Goal: Task Accomplishment & Management: Manage account settings

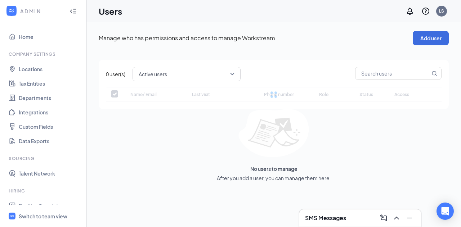
checkbox input "false"
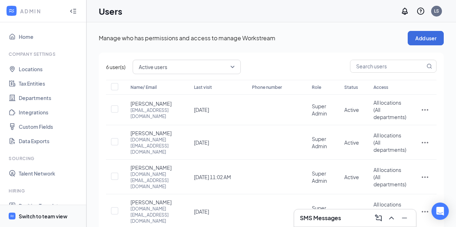
click at [43, 214] on div "Switch to team view" at bounding box center [43, 216] width 49 height 7
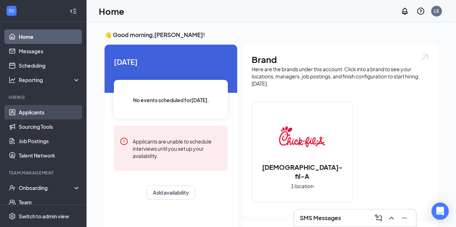
click at [54, 115] on link "Applicants" at bounding box center [50, 112] width 62 height 14
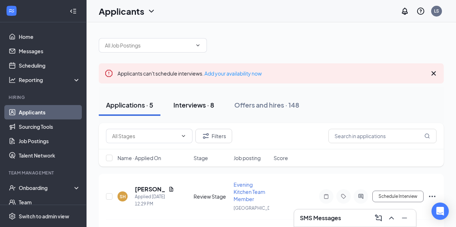
click at [187, 105] on div "Interviews · 8" at bounding box center [193, 105] width 41 height 9
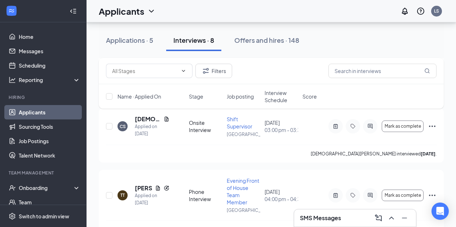
scroll to position [528, 0]
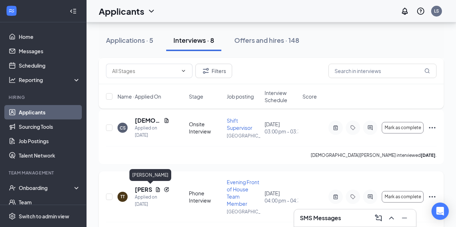
click at [141, 189] on h5 "[PERSON_NAME]" at bounding box center [143, 190] width 17 height 8
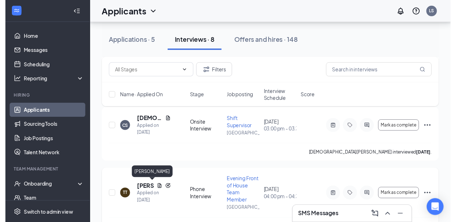
scroll to position [499, 0]
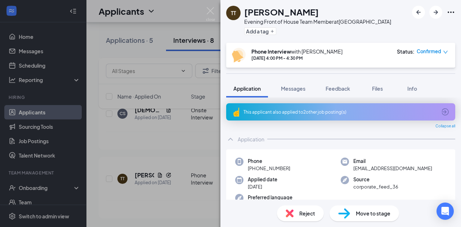
click at [181, 166] on div "TT [PERSON_NAME] Evening Front of House Team Member at [GEOGRAPHIC_DATA] Add a …" at bounding box center [230, 113] width 461 height 227
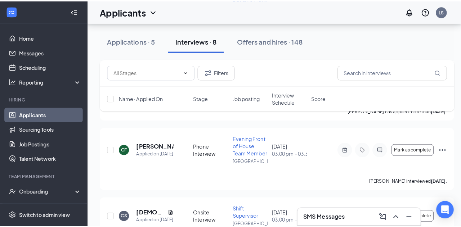
scroll to position [400, 0]
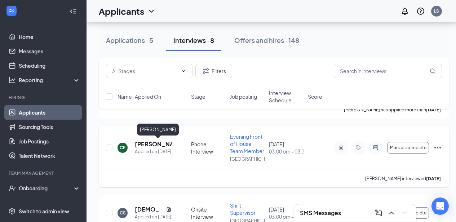
click at [151, 142] on h5 "[PERSON_NAME]" at bounding box center [153, 144] width 37 height 8
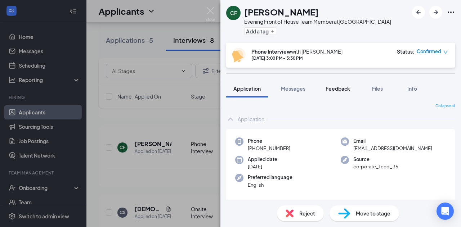
click at [334, 90] on span "Feedback" at bounding box center [338, 88] width 25 height 6
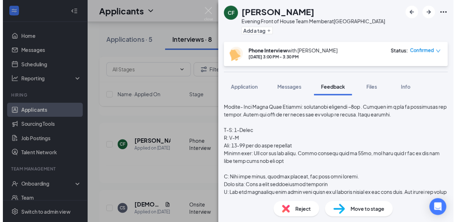
scroll to position [119, 0]
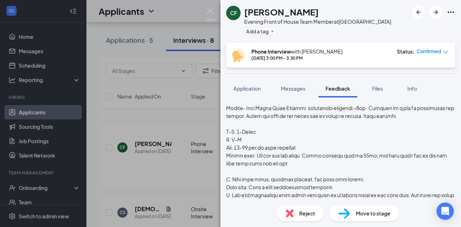
click at [165, 154] on div "CF [PERSON_NAME] Evening Front of House Team Member at [GEOGRAPHIC_DATA] Add a …" at bounding box center [230, 113] width 461 height 227
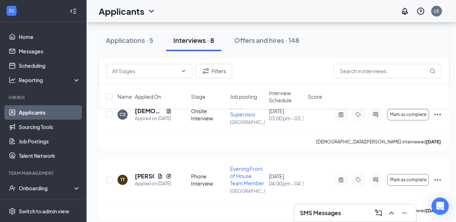
scroll to position [505, 0]
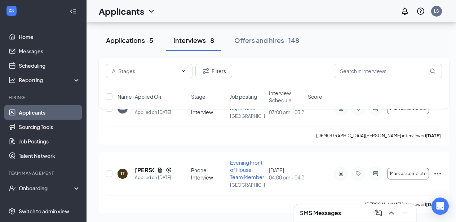
click at [134, 32] on button "Applications · 5" at bounding box center [130, 41] width 62 height 22
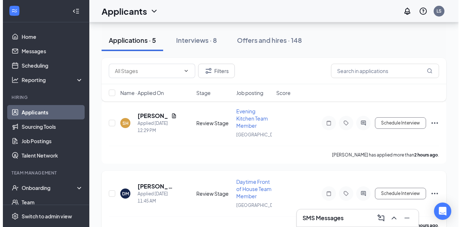
scroll to position [73, 0]
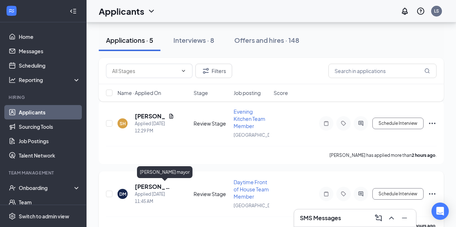
click at [158, 183] on h5 "[PERSON_NAME] mayor" at bounding box center [154, 187] width 39 height 8
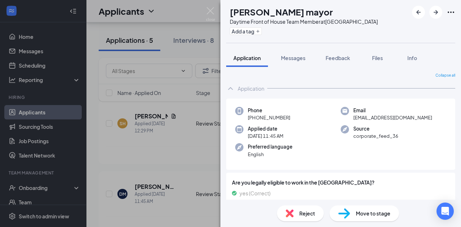
click at [366, 203] on div "Reject Move to stage" at bounding box center [341, 213] width 241 height 27
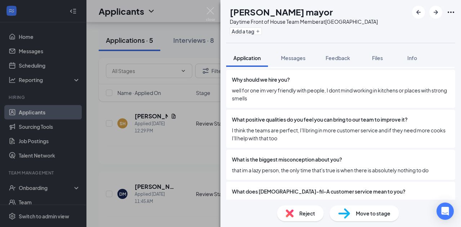
scroll to position [345, 0]
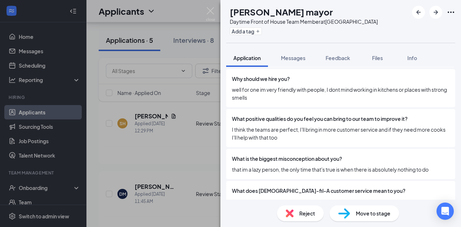
click at [418, 166] on span "that im a lazy person, the only time that's true is when there is absolutely no…" at bounding box center [341, 170] width 218 height 8
click at [316, 137] on div "What positive qualities do you feel you can bring to our team to improve it? I …" at bounding box center [340, 128] width 229 height 38
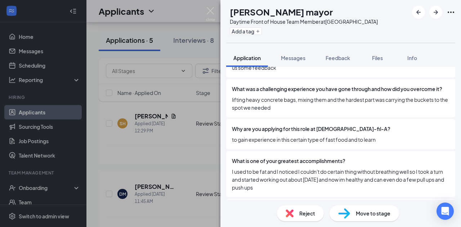
scroll to position [488, 0]
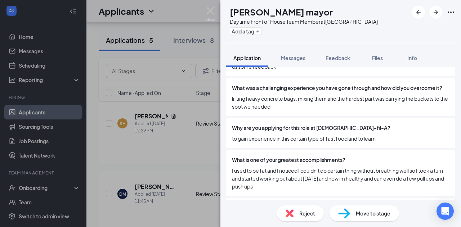
click at [308, 145] on div "Why are you applying for this role at [DEMOGRAPHIC_DATA]-fil-A? to gain experie…" at bounding box center [340, 133] width 229 height 30
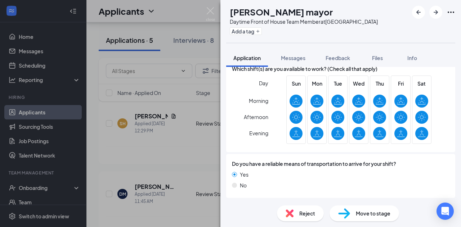
click at [287, 216] on img at bounding box center [290, 214] width 8 height 8
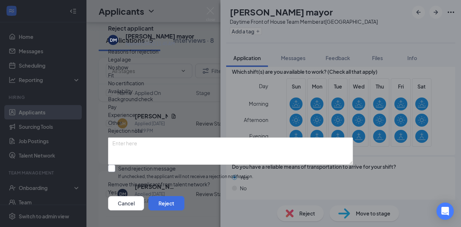
click at [182, 165] on input "Send rejection message If unchecked, the applicant will not receive a rejection…" at bounding box center [180, 172] width 145 height 15
checkbox input "true"
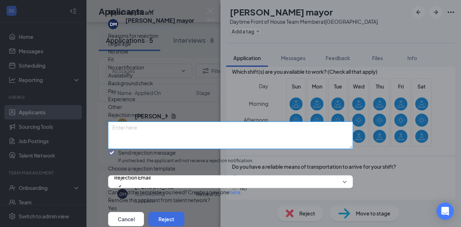
click at [188, 141] on textarea at bounding box center [230, 135] width 245 height 27
click at [144, 133] on textarea "Not a wow. Seems to be more interested in Kitchen work based on some of the ans…" at bounding box center [230, 135] width 245 height 27
type textarea "Not a wow. Seems to be more interested in Kitchen work based on some of the ans…"
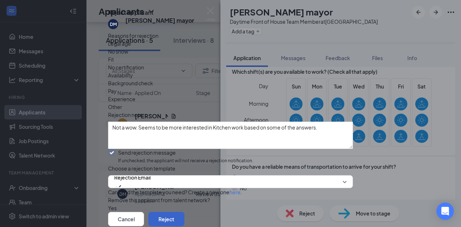
click at [185, 212] on button "Reject" at bounding box center [167, 219] width 36 height 14
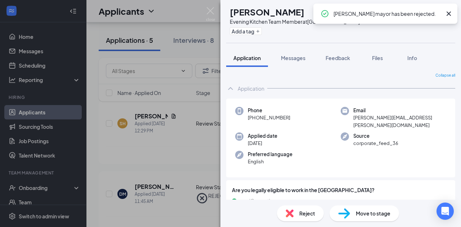
click at [208, 6] on div "EB [PERSON_NAME] Evening Kitchen Team Member at [GEOGRAPHIC_DATA] Add a tag App…" at bounding box center [230, 113] width 461 height 227
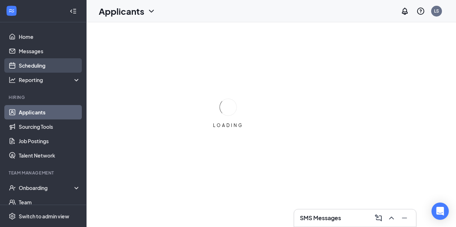
click at [43, 64] on link "Scheduling" at bounding box center [50, 65] width 62 height 14
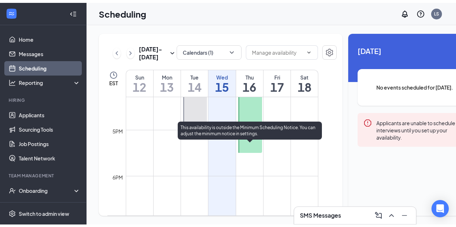
scroll to position [752, 0]
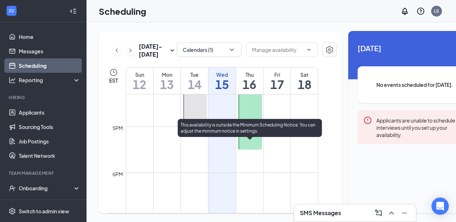
click at [251, 150] on div at bounding box center [250, 68] width 24 height 161
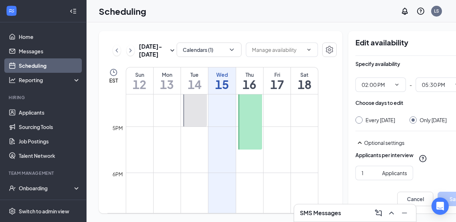
click at [316, 27] on div "[DATE] - [DATE] Calendars (1) EST Sun 12 Mon 13 Tue 14 Wed 15 Thu 16 Fri 17 Sat…" at bounding box center [290, 122] width 407 height 200
click at [63, 116] on link "Applicants" at bounding box center [50, 112] width 62 height 14
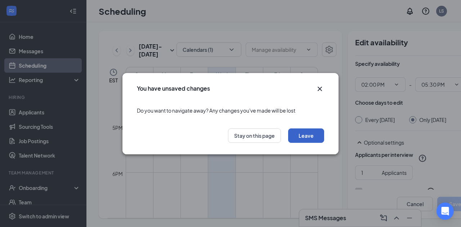
click at [303, 130] on button "Leave" at bounding box center [306, 136] width 36 height 14
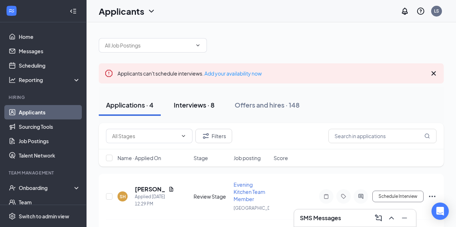
click at [200, 112] on button "Interviews · 8" at bounding box center [194, 105] width 55 height 22
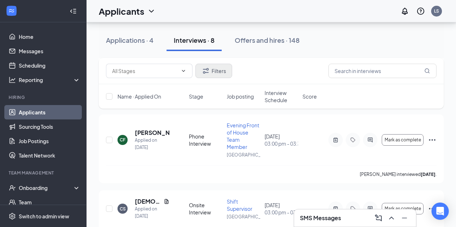
scroll to position [448, 0]
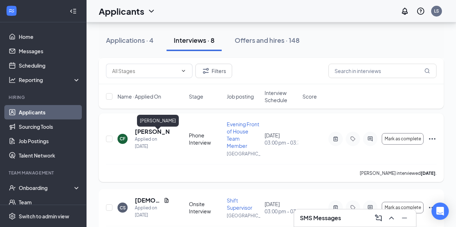
click at [148, 134] on h5 "[PERSON_NAME]" at bounding box center [152, 132] width 35 height 8
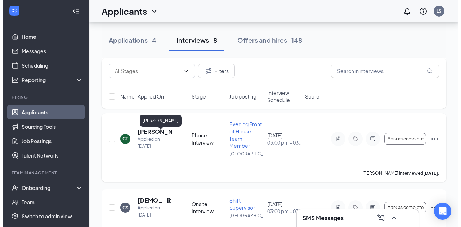
scroll to position [426, 0]
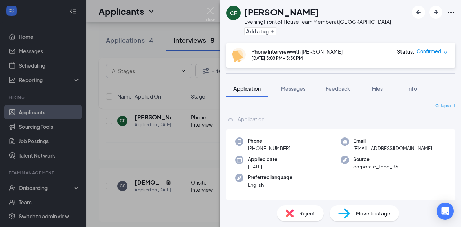
click at [360, 218] on div "Move to stage" at bounding box center [365, 214] width 70 height 16
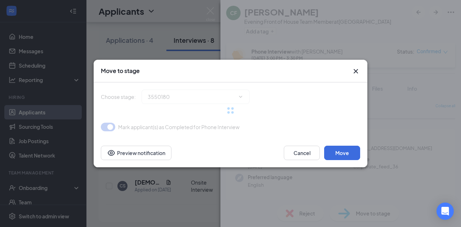
type input "Onsite Interview (next stage)"
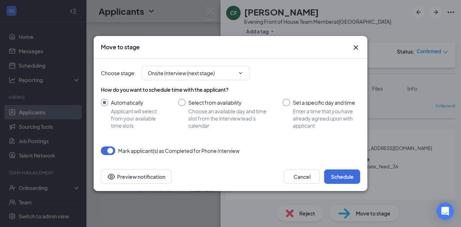
click at [304, 98] on div "How do you want to schedule time with the applicant? Automatically Applicant wi…" at bounding box center [231, 107] width 260 height 43
drag, startPoint x: 304, startPoint y: 98, endPoint x: 306, endPoint y: 105, distance: 7.0
click at [306, 105] on div "How do you want to schedule time with the applicant? Automatically Applicant wi…" at bounding box center [231, 107] width 260 height 43
click at [306, 105] on input "Set a specific day and time Enter a time that you have already agreed upon with…" at bounding box center [321, 114] width 77 height 30
radio input "true"
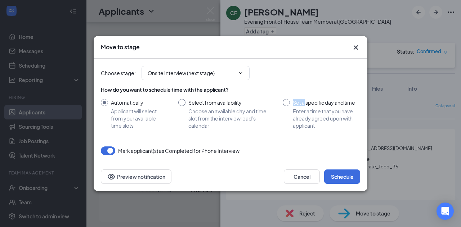
radio input "false"
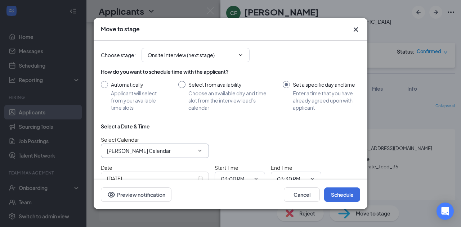
click at [149, 150] on input "Linda Skaathun's Calendar" at bounding box center [150, 151] width 87 height 8
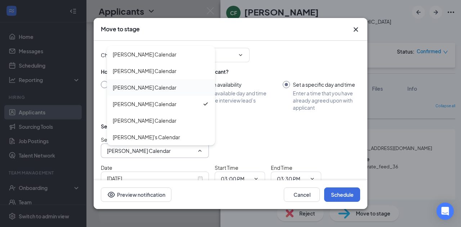
click at [154, 87] on div "Gabrielle Innello's Calendar" at bounding box center [145, 88] width 64 height 8
type input "Gabrielle Innello's Calendar"
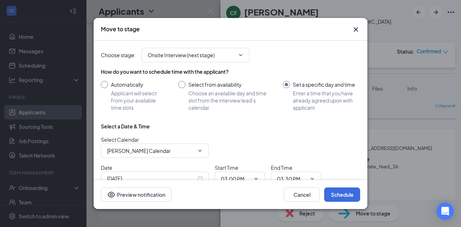
click at [201, 177] on div "Oct 15, 2025" at bounding box center [155, 179] width 96 height 8
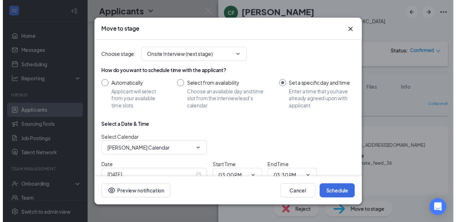
scroll to position [3, 0]
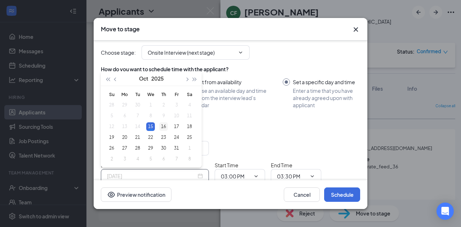
type input "Oct 16, 2025"
click at [164, 127] on div "16" at bounding box center [163, 127] width 9 height 9
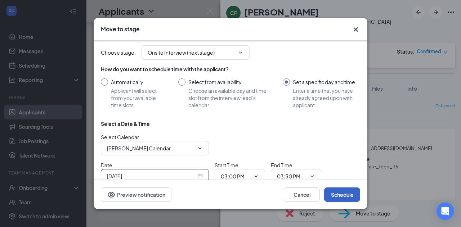
click at [342, 195] on button "Schedule" at bounding box center [342, 195] width 36 height 14
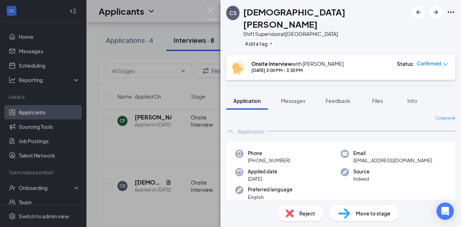
click at [211, 6] on div "CS Christian Seiders Shift Supervisor at Port Charlotte Add a tag Onsite Interv…" at bounding box center [230, 113] width 461 height 227
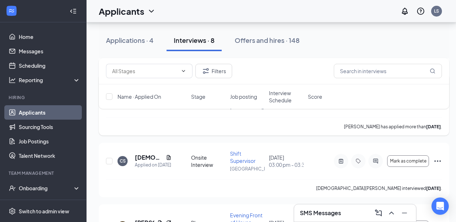
scroll to position [505, 0]
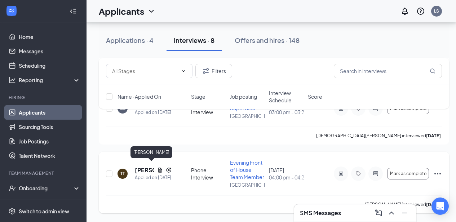
click at [144, 166] on h5 "[PERSON_NAME]" at bounding box center [144, 170] width 19 height 8
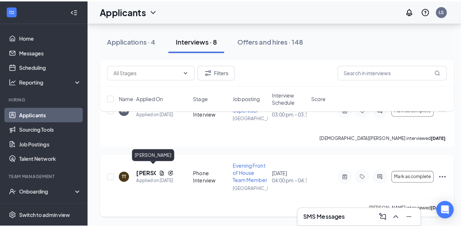
scroll to position [499, 0]
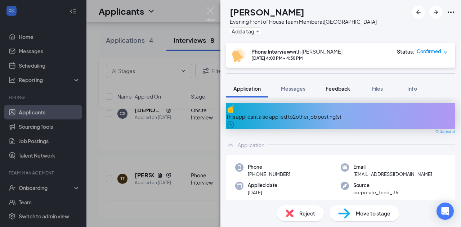
click at [335, 87] on span "Feedback" at bounding box center [338, 88] width 25 height 6
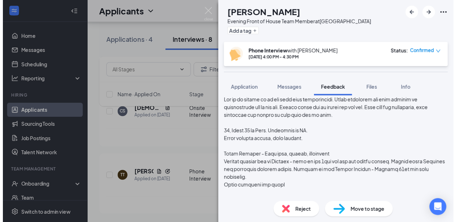
scroll to position [53, 0]
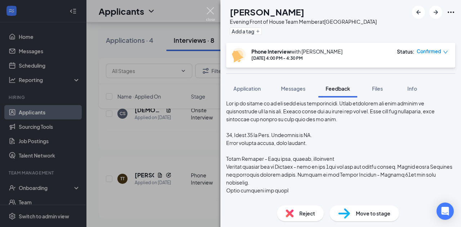
click at [207, 10] on img at bounding box center [210, 14] width 9 height 14
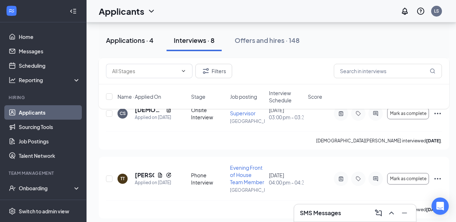
click at [135, 39] on div "Applications · 4" at bounding box center [130, 40] width 48 height 9
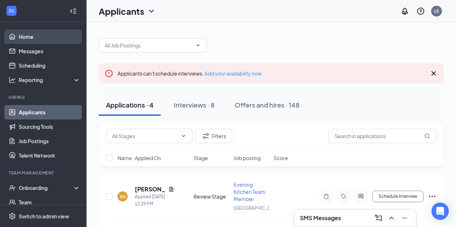
click at [41, 35] on link "Home" at bounding box center [50, 37] width 62 height 14
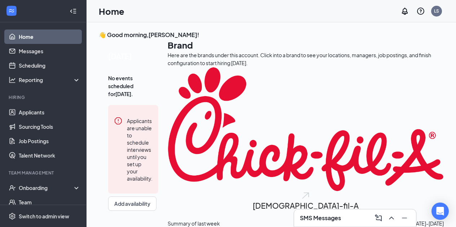
click at [102, 82] on div "👋 Good morning, Linda Skaathun ! Today No events scheduled for today . Applican…" at bounding box center [271, 176] width 345 height 290
click at [56, 65] on link "Scheduling" at bounding box center [50, 65] width 62 height 14
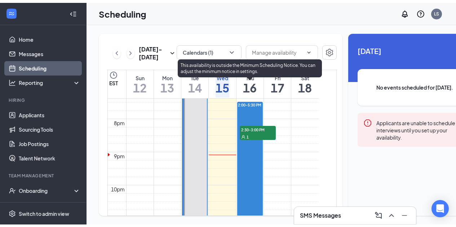
scroll to position [642, 0]
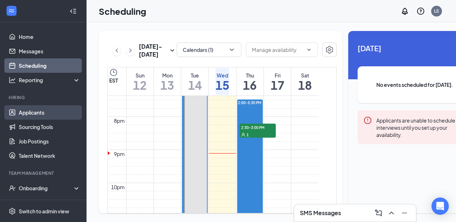
click at [45, 118] on link "Applicants" at bounding box center [50, 112] width 62 height 14
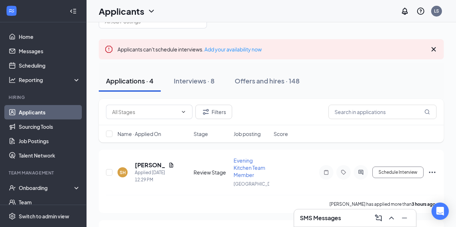
scroll to position [25, 0]
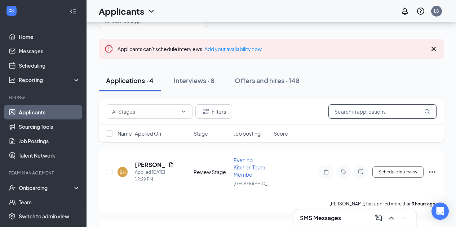
click at [359, 114] on input "text" at bounding box center [382, 112] width 108 height 14
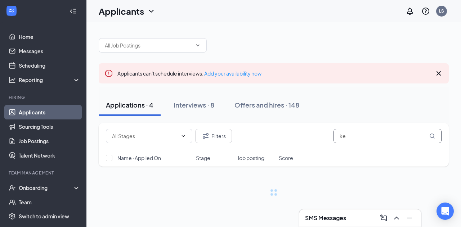
type input "k"
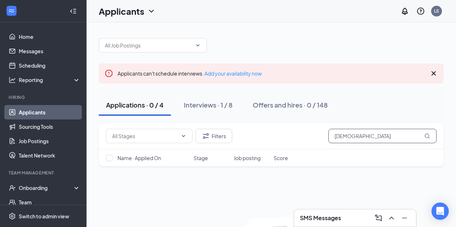
type input "christian"
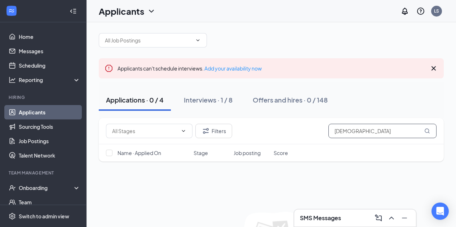
scroll to position [5, 0]
click at [218, 98] on div "Interviews · 1 / 8" at bounding box center [208, 99] width 49 height 9
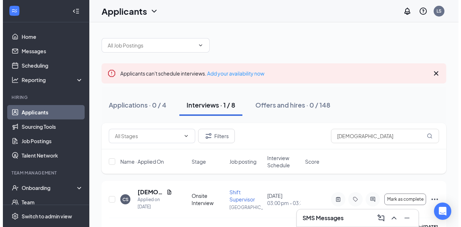
scroll to position [17, 0]
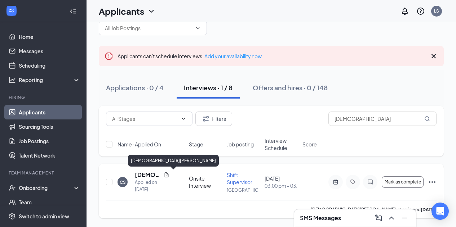
click at [149, 172] on h5 "[DEMOGRAPHIC_DATA][PERSON_NAME]" at bounding box center [148, 175] width 26 height 8
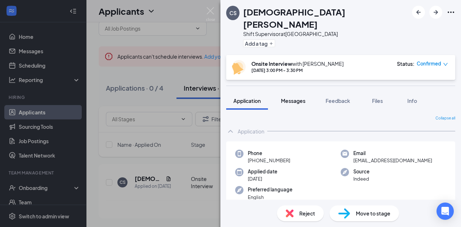
click at [281, 93] on button "Messages" at bounding box center [293, 101] width 39 height 18
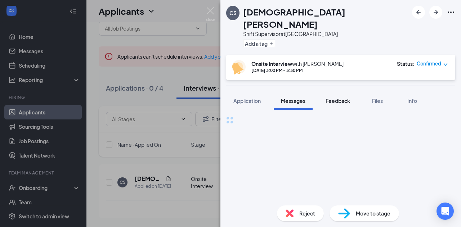
click at [329, 98] on span "Feedback" at bounding box center [338, 101] width 25 height 6
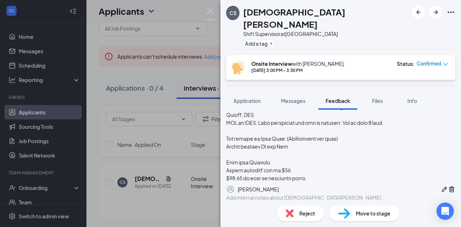
scroll to position [287, 0]
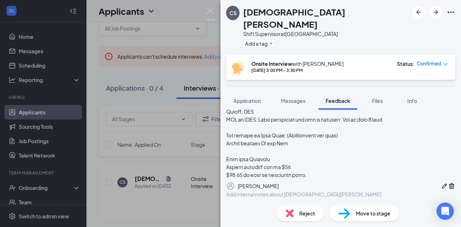
click at [347, 167] on div at bounding box center [340, 28] width 229 height 301
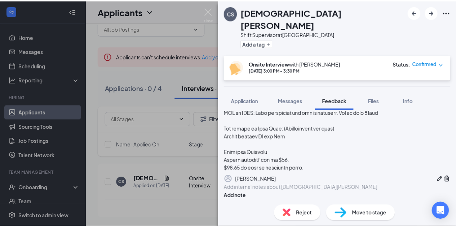
scroll to position [340, 0]
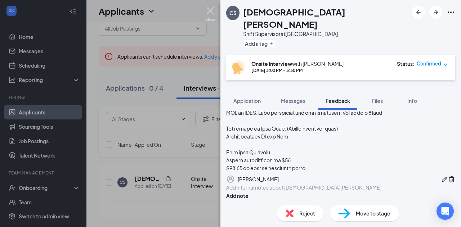
click at [208, 12] on img at bounding box center [210, 14] width 9 height 14
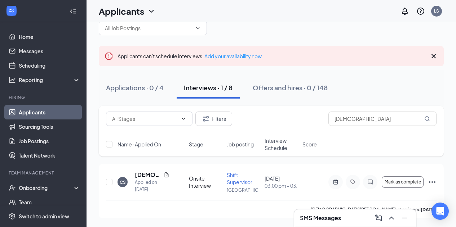
click at [307, 126] on div "Filters christian" at bounding box center [271, 119] width 331 height 14
click at [344, 118] on input "christian" at bounding box center [382, 119] width 108 height 14
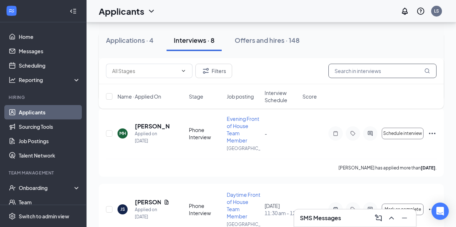
scroll to position [226, 0]
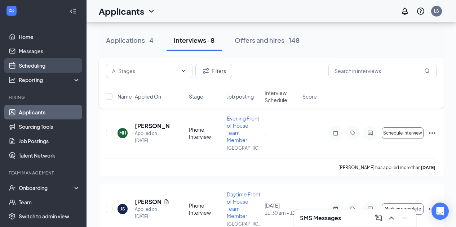
click at [30, 65] on link "Scheduling" at bounding box center [50, 65] width 62 height 14
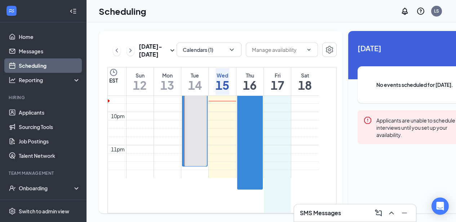
scroll to position [728, 0]
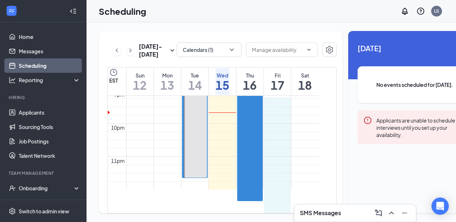
drag, startPoint x: 278, startPoint y: 149, endPoint x: 282, endPoint y: 195, distance: 46.0
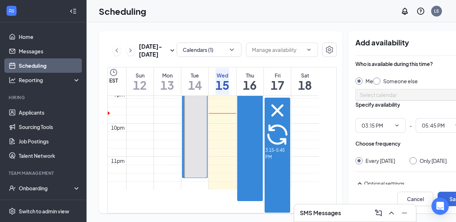
click at [420, 164] on div "Only Friday, Oct 17" at bounding box center [433, 160] width 27 height 7
click at [413, 162] on input "Only Friday, Oct 17" at bounding box center [411, 159] width 5 height 5
radio input "true"
radio input "false"
click at [438, 199] on button "Save" at bounding box center [456, 199] width 36 height 14
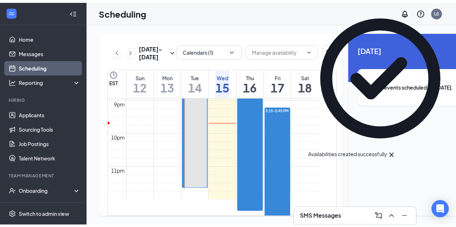
scroll to position [694, 0]
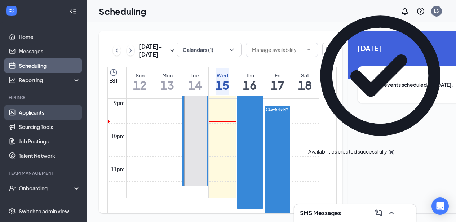
click at [30, 110] on link "Applicants" at bounding box center [50, 112] width 62 height 14
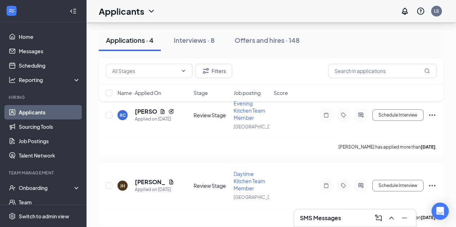
scroll to position [194, 0]
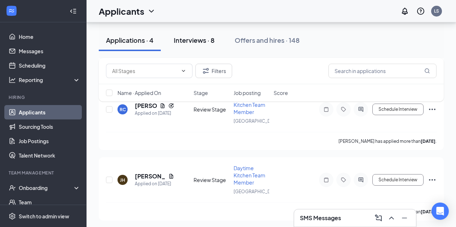
click at [209, 45] on button "Interviews · 8" at bounding box center [194, 41] width 55 height 22
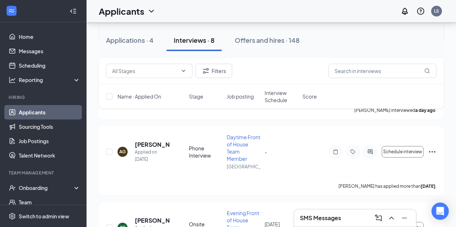
scroll to position [325, 0]
drag, startPoint x: 375, startPoint y: 151, endPoint x: 369, endPoint y: 150, distance: 5.5
click at [369, 150] on div at bounding box center [370, 151] width 14 height 14
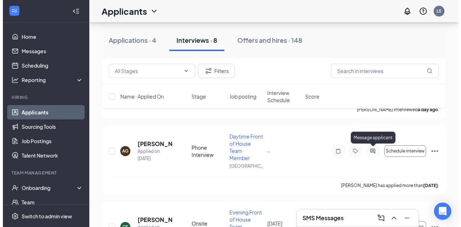
scroll to position [307, 0]
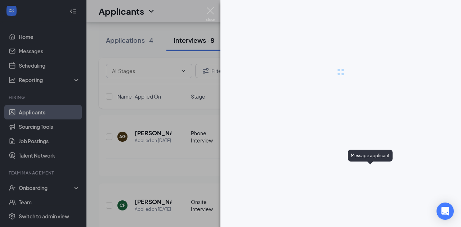
click at [369, 150] on div "Message applicant" at bounding box center [370, 156] width 45 height 12
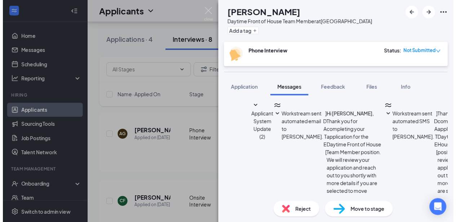
scroll to position [352, 0]
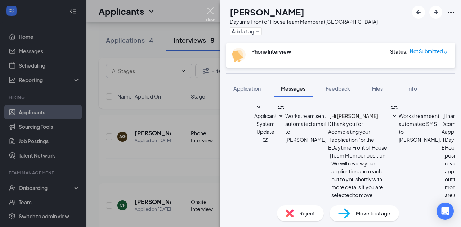
click at [210, 13] on img at bounding box center [210, 14] width 9 height 14
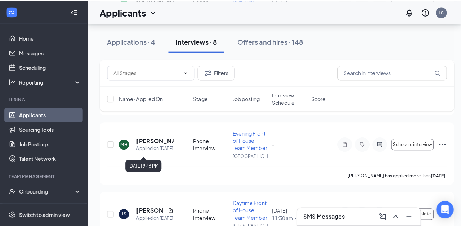
scroll to position [164, 0]
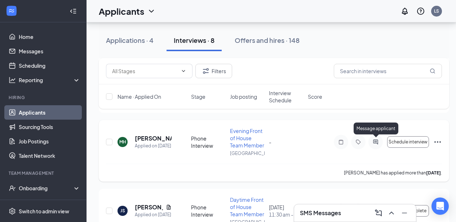
click at [373, 141] on icon "ActiveChat" at bounding box center [375, 141] width 5 height 5
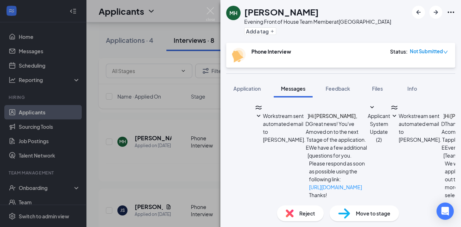
scroll to position [297, 0]
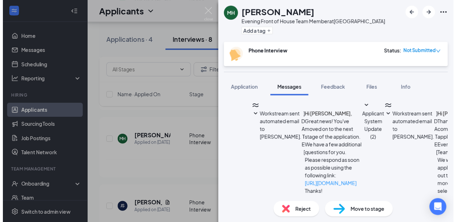
scroll to position [336, 0]
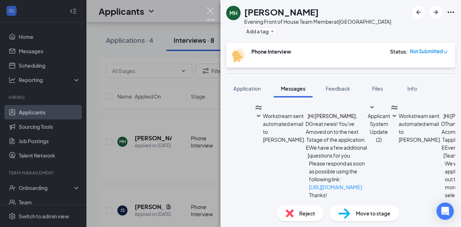
click at [214, 14] on img at bounding box center [210, 14] width 9 height 14
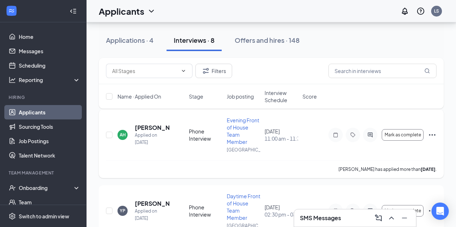
scroll to position [36, 0]
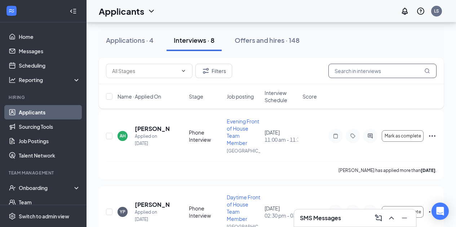
click at [353, 72] on input "text" at bounding box center [382, 71] width 108 height 14
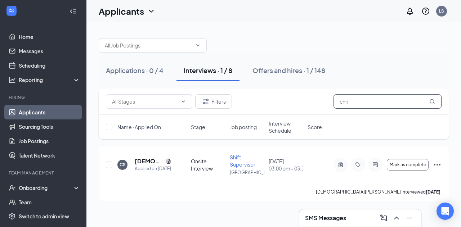
type input "chri"
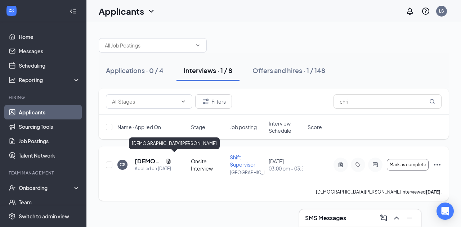
click at [144, 158] on h5 "[DEMOGRAPHIC_DATA][PERSON_NAME]" at bounding box center [149, 162] width 28 height 8
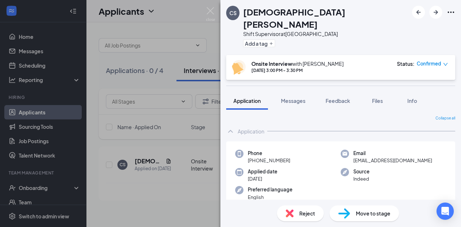
click at [284, 168] on div "Applied date Sep 29" at bounding box center [288, 175] width 106 height 15
click at [213, 11] on img at bounding box center [210, 14] width 9 height 14
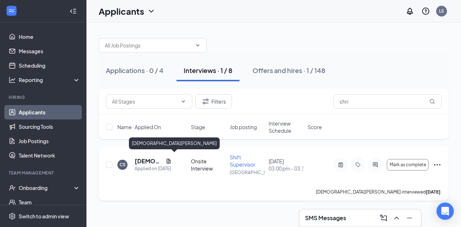
click at [152, 160] on h5 "[DEMOGRAPHIC_DATA][PERSON_NAME]" at bounding box center [149, 162] width 28 height 8
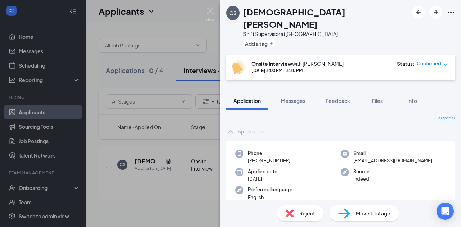
click at [345, 209] on img at bounding box center [344, 214] width 12 height 10
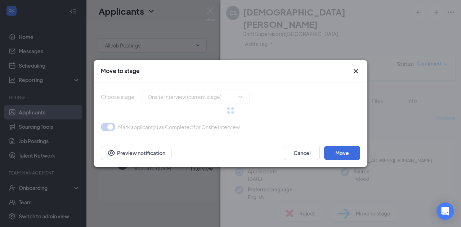
type input "Hired (final stage)"
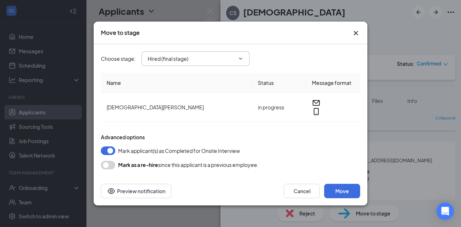
click at [244, 61] on span "Hired (final stage)" at bounding box center [196, 59] width 108 height 14
click at [238, 66] on span "Hired (final stage)" at bounding box center [196, 59] width 108 height 14
click at [243, 62] on icon "ChevronDown" at bounding box center [241, 59] width 6 height 6
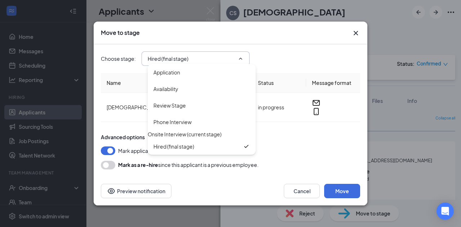
click at [298, 147] on div "Mark applicant(s) as Completed for Onsite Interview" at bounding box center [231, 151] width 260 height 9
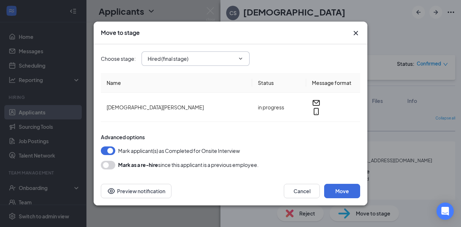
click at [302, 179] on div "Cancel Move Preview notification" at bounding box center [231, 191] width 274 height 29
click at [302, 189] on button "Cancel" at bounding box center [302, 191] width 36 height 14
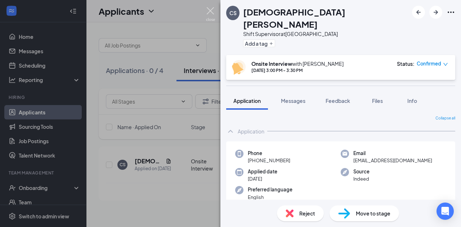
click at [211, 14] on img at bounding box center [210, 14] width 9 height 14
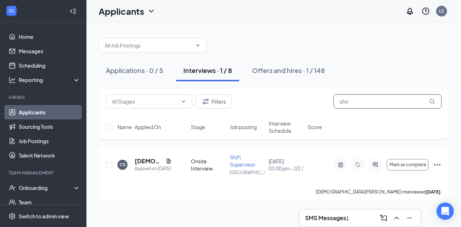
click at [351, 102] on input "chri" at bounding box center [388, 101] width 108 height 14
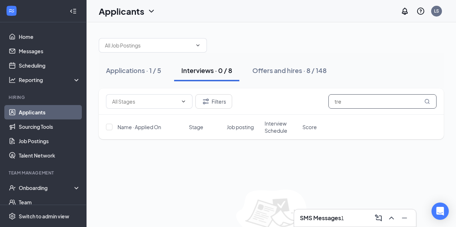
type input "tre"
click at [341, 218] on h3 "SMS Messages" at bounding box center [320, 218] width 41 height 8
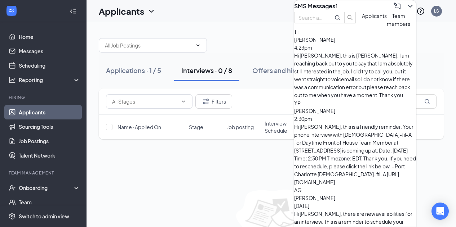
click at [377, 74] on div "Hi Linda, this is Trae Tucker. I am reaching back out to you to say that I am a…" at bounding box center [355, 76] width 122 height 48
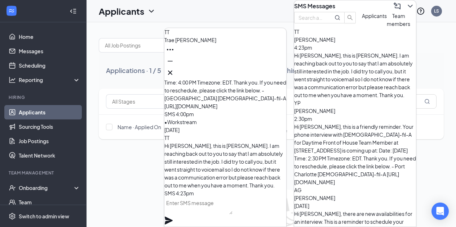
click at [207, 211] on textarea at bounding box center [198, 206] width 68 height 17
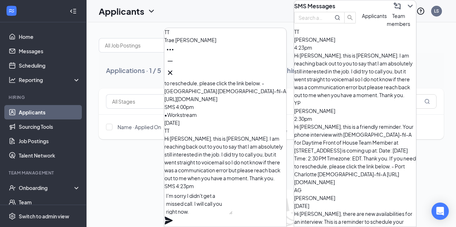
click at [204, 214] on textarea "I'm sorry I didn't get a missed call. I will call you right now." at bounding box center [198, 202] width 68 height 25
type textarea "I'm sorry I didn't get a missed call. I will call you back right now."
click at [173, 217] on icon "Plane" at bounding box center [169, 221] width 8 height 8
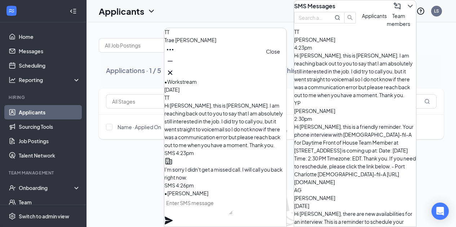
click at [172, 71] on icon "Cross" at bounding box center [170, 73] width 4 height 4
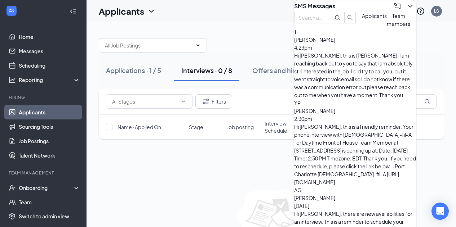
click at [408, 6] on icon "ChevronDown" at bounding box center [410, 6] width 9 height 9
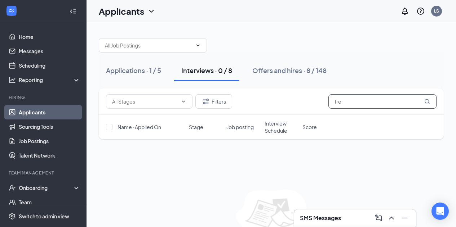
click at [360, 101] on input "tre" at bounding box center [382, 101] width 108 height 14
click at [149, 72] on div "Applications · 1 / 5" at bounding box center [133, 70] width 55 height 9
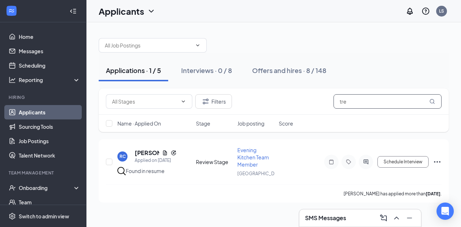
click at [358, 105] on input "tre" at bounding box center [388, 101] width 108 height 14
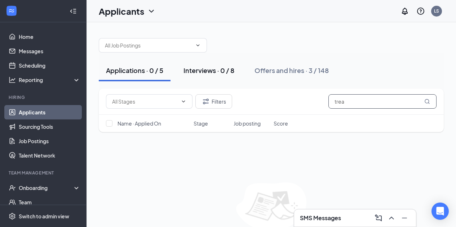
type input "trea"
click at [213, 74] on div "Interviews · 0 / 8" at bounding box center [208, 70] width 51 height 9
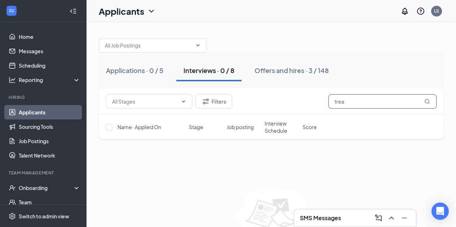
click at [385, 103] on input "trea" at bounding box center [382, 101] width 108 height 14
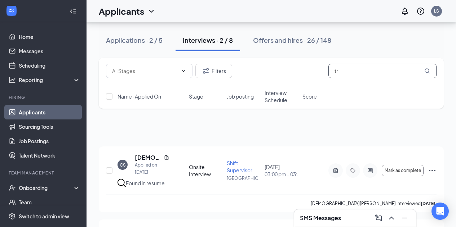
scroll to position [69, 0]
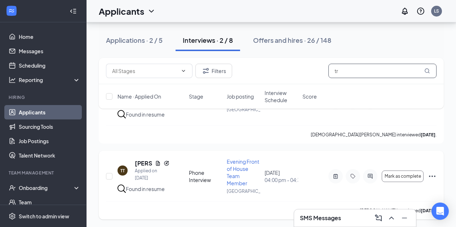
type input "tr"
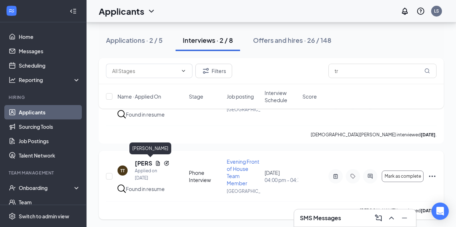
click at [143, 160] on h5 "[PERSON_NAME]" at bounding box center [143, 164] width 17 height 8
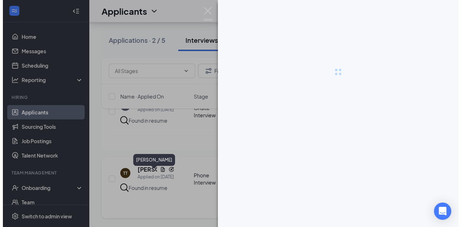
scroll to position [65, 0]
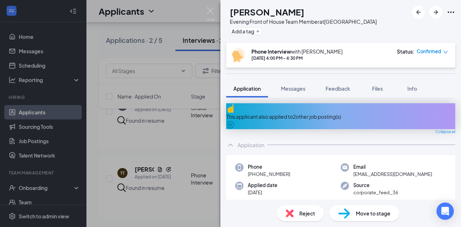
click at [348, 218] on img at bounding box center [344, 214] width 12 height 10
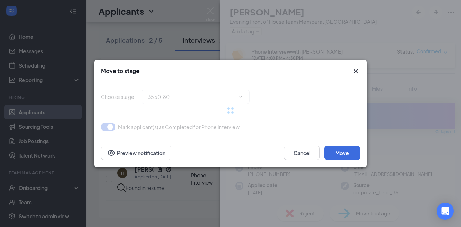
type input "Onsite Interview (next stage)"
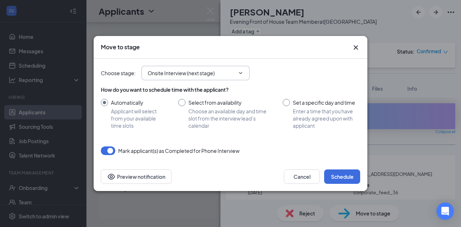
click at [221, 75] on input "Onsite Interview (next stage)" at bounding box center [191, 73] width 87 height 8
click at [293, 68] on div "Choose stage : Onsite Interview (next stage) Application Availability Review St…" at bounding box center [231, 73] width 260 height 14
click at [287, 103] on input "Set a specific day and time Enter a time that you have already agreed upon with…" at bounding box center [321, 114] width 77 height 30
radio input "true"
radio input "false"
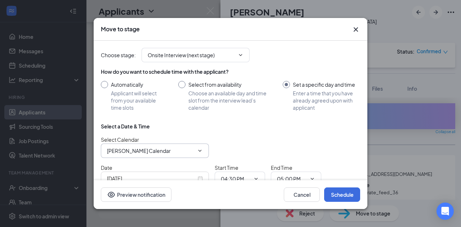
click at [194, 155] on span "Linda Skaathun's Calendar" at bounding box center [155, 151] width 108 height 14
click at [200, 152] on icon "ChevronDown" at bounding box center [200, 151] width 6 height 6
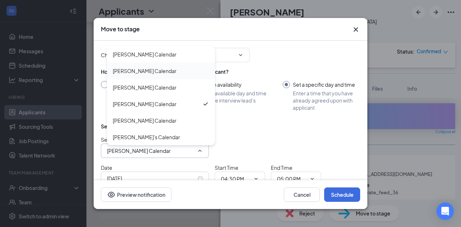
click at [166, 70] on div "Frank Kyre's Calendar" at bounding box center [161, 71] width 97 height 8
type input "Frank Kyre's Calendar"
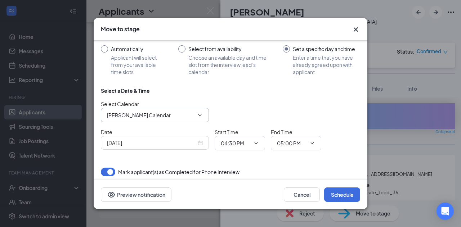
scroll to position [36, 0]
click at [200, 143] on div "Oct 15, 2025" at bounding box center [155, 143] width 96 height 8
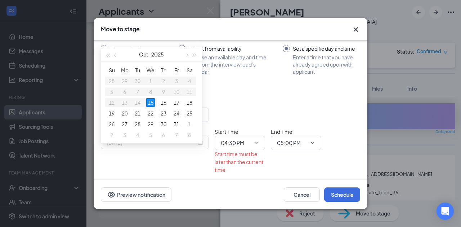
type input "Oct 15, 2025"
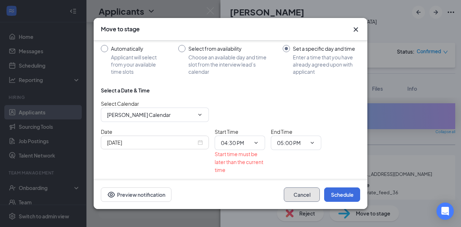
click at [306, 194] on button "Cancel" at bounding box center [302, 195] width 36 height 14
